Goal: Task Accomplishment & Management: Complete application form

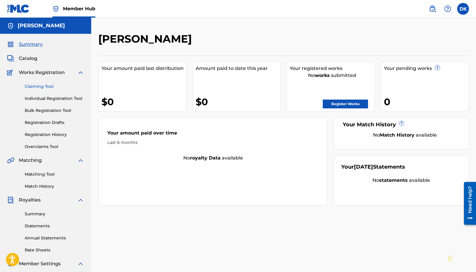
click at [31, 84] on link "Claiming Tool" at bounding box center [54, 87] width 59 height 6
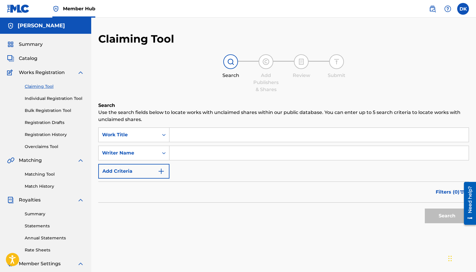
click at [58, 107] on div "Claiming Tool Individual Registration Tool Bulk Registration Tool Registration …" at bounding box center [45, 113] width 77 height 74
click at [58, 109] on link "Bulk Registration Tool" at bounding box center [54, 111] width 59 height 6
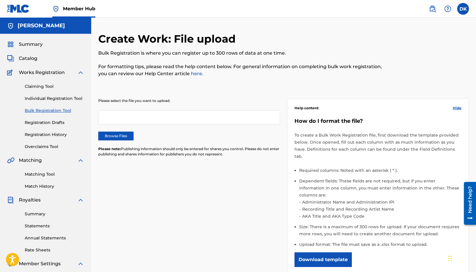
click at [117, 119] on div at bounding box center [189, 118] width 182 height 14
click at [43, 138] on div "Claiming Tool Individual Registration Tool Bulk Registration Tool Registration …" at bounding box center [45, 113] width 77 height 74
click at [45, 133] on link "Registration History" at bounding box center [54, 135] width 59 height 6
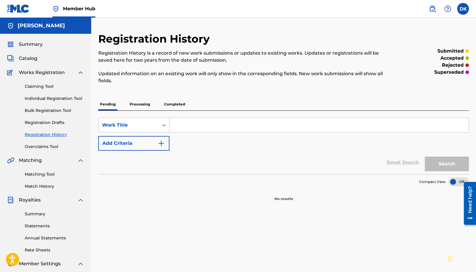
click at [52, 83] on div "Claiming Tool Individual Registration Tool Bulk Registration Tool Registration …" at bounding box center [45, 113] width 77 height 74
click at [49, 84] on link "Claiming Tool" at bounding box center [54, 87] width 59 height 6
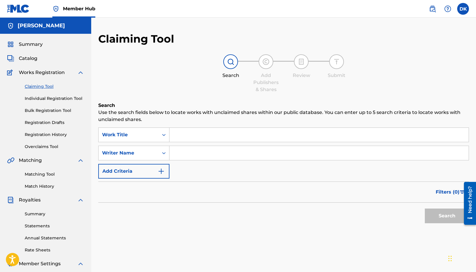
click at [196, 158] on input "Search Form" at bounding box center [318, 153] width 299 height 14
click at [443, 221] on button "Search" at bounding box center [447, 216] width 44 height 15
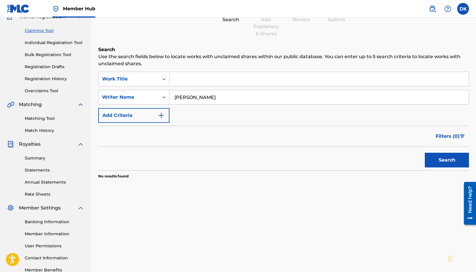
scroll to position [59, 0]
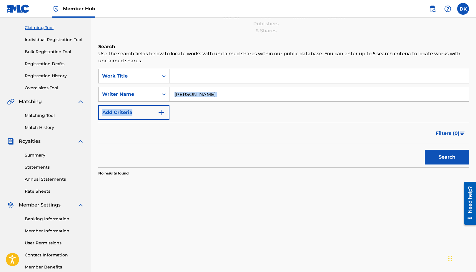
drag, startPoint x: 275, startPoint y: 103, endPoint x: 269, endPoint y: 95, distance: 9.4
click at [271, 99] on div "SearchWithCriteria83cb81eb-896d-426d-81dd-960f8ff546a4 Work Title SearchWithCri…" at bounding box center [283, 94] width 371 height 51
drag, startPoint x: 269, startPoint y: 94, endPoint x: 92, endPoint y: 92, distance: 177.1
click at [92, 92] on div "Claiming Tool Search Add Publishers & Shares Review Submit Search Use the searc…" at bounding box center [283, 126] width 385 height 304
type input "[PERSON_NAME]"
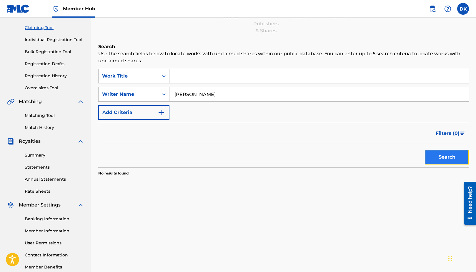
click at [458, 161] on button "Search" at bounding box center [447, 157] width 44 height 15
click at [186, 79] on input "Search Form" at bounding box center [318, 76] width 299 height 14
click at [194, 95] on input "[PERSON_NAME]" at bounding box center [318, 94] width 299 height 14
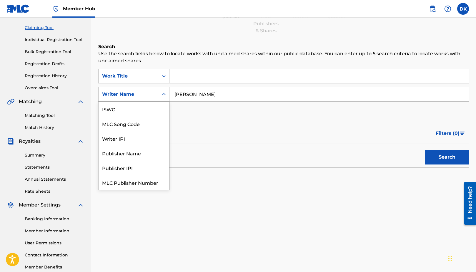
click at [161, 98] on div "Search Form" at bounding box center [164, 94] width 11 height 11
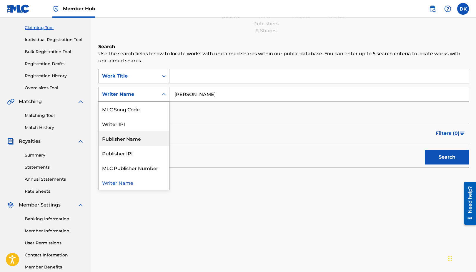
scroll to position [0, 0]
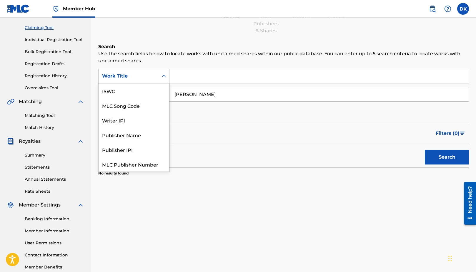
click at [162, 73] on div "Search Form" at bounding box center [164, 76] width 11 height 11
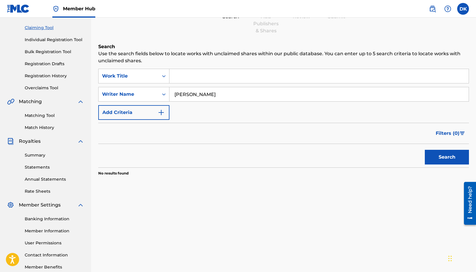
click at [204, 73] on input "Search Form" at bounding box center [318, 76] width 299 height 14
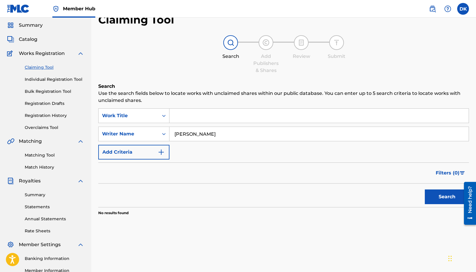
scroll to position [0, 0]
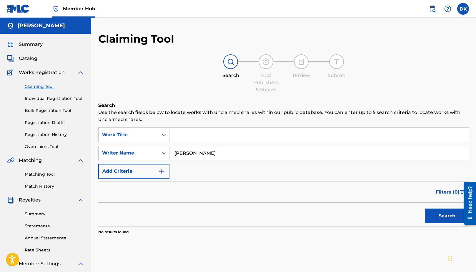
click at [25, 10] on img at bounding box center [18, 8] width 23 height 9
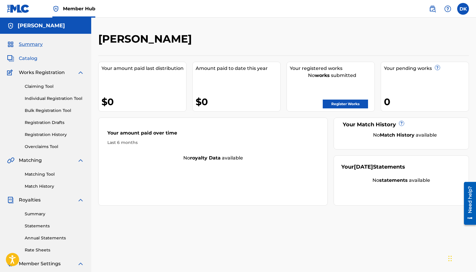
click at [27, 60] on span "Catalog" at bounding box center [28, 58] width 19 height 7
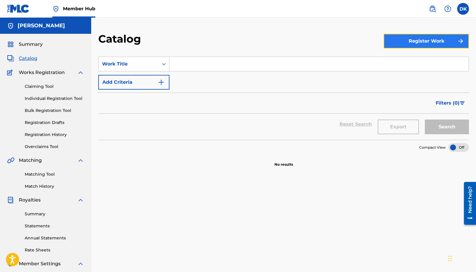
click at [441, 39] on button "Register Work" at bounding box center [426, 41] width 85 height 15
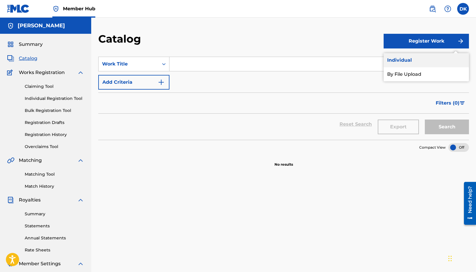
click at [417, 59] on link "Individual" at bounding box center [426, 60] width 85 height 14
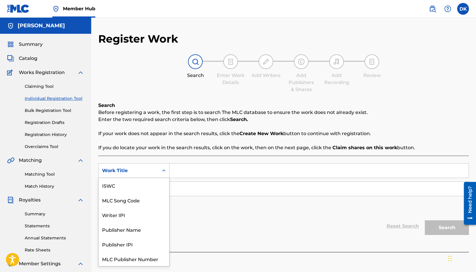
click at [159, 172] on div "Search Form" at bounding box center [164, 171] width 11 height 11
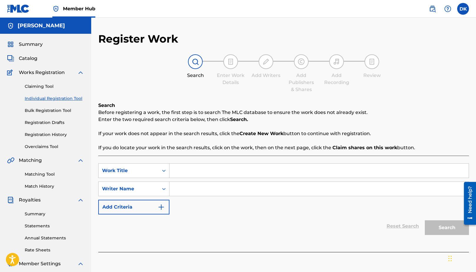
click at [254, 220] on div "Reset Search Search" at bounding box center [283, 227] width 371 height 24
click at [216, 174] on input "Search Form" at bounding box center [318, 171] width 299 height 14
type input "Beamed Up"
click at [181, 193] on input "Search Form" at bounding box center [318, 189] width 299 height 14
type input "[PERSON_NAME]"
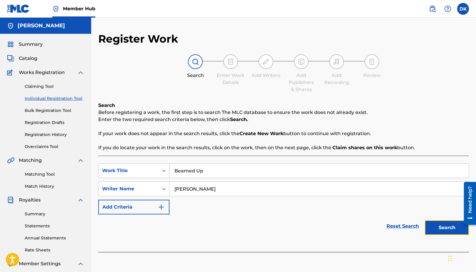
drag, startPoint x: 446, startPoint y: 228, endPoint x: 443, endPoint y: 225, distance: 3.5
click at [443, 225] on button "Search" at bounding box center [447, 228] width 44 height 15
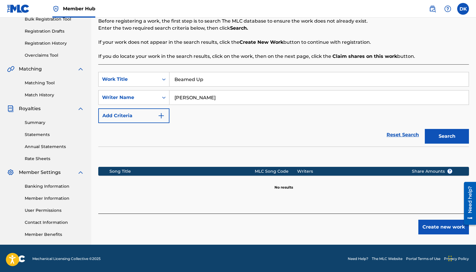
scroll to position [92, 0]
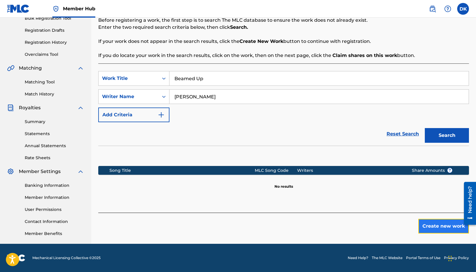
click at [449, 224] on button "Create new work" at bounding box center [443, 226] width 51 height 15
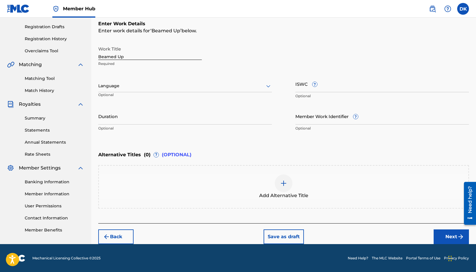
scroll to position [96, 0]
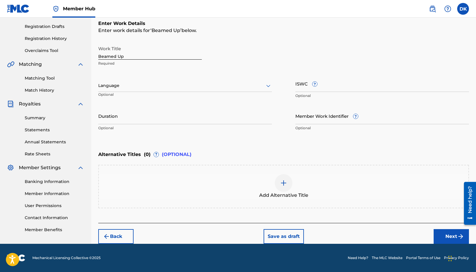
click at [294, 193] on span "Add Alternative Title" at bounding box center [283, 195] width 49 height 7
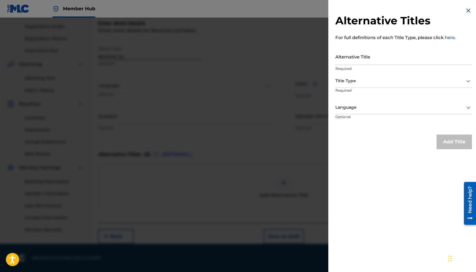
click at [464, 0] on div "Alternative Titles For full definitions of each Title Type, please click here. …" at bounding box center [403, 78] width 151 height 156
click at [460, 7] on div "Alternative Titles For full definitions of each Title Type, please click here. …" at bounding box center [403, 78] width 151 height 156
click at [462, 10] on div "Alternative Titles For full definitions of each Title Type, please click here. …" at bounding box center [403, 78] width 151 height 156
drag, startPoint x: 462, startPoint y: 15, endPoint x: 472, endPoint y: 16, distance: 10.3
click at [465, 16] on h2 "Alternative Titles" at bounding box center [403, 20] width 136 height 13
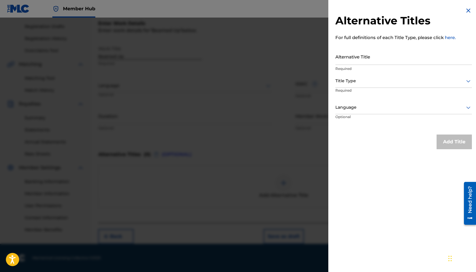
click at [470, 13] on div "Alternative Titles For full definitions of each Title Type, please click here. …" at bounding box center [403, 78] width 151 height 156
click at [467, 12] on img at bounding box center [468, 10] width 7 height 7
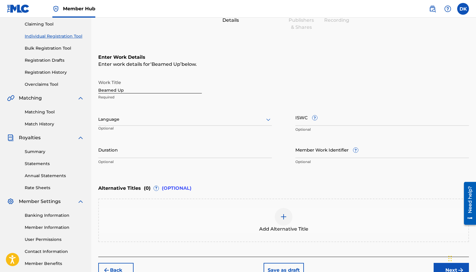
scroll to position [0, 0]
